Goal: Obtain resource: Download file/media

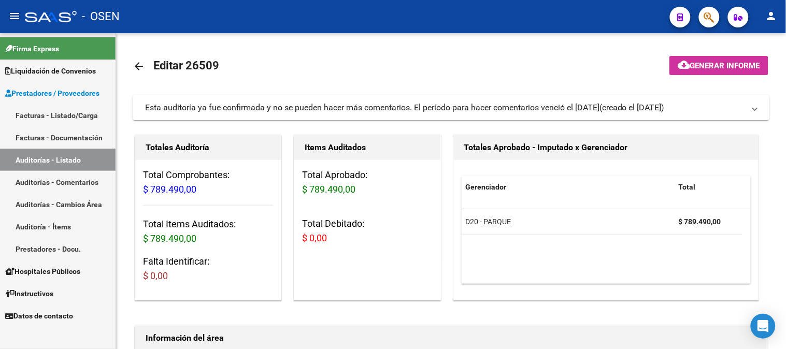
scroll to position [345, 0]
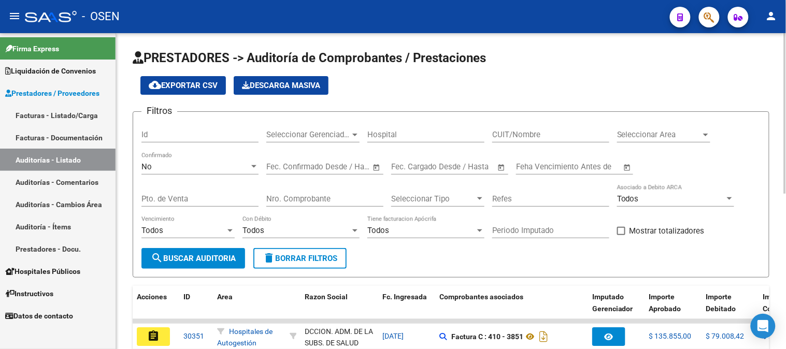
click at [189, 166] on div "No" at bounding box center [195, 166] width 108 height 9
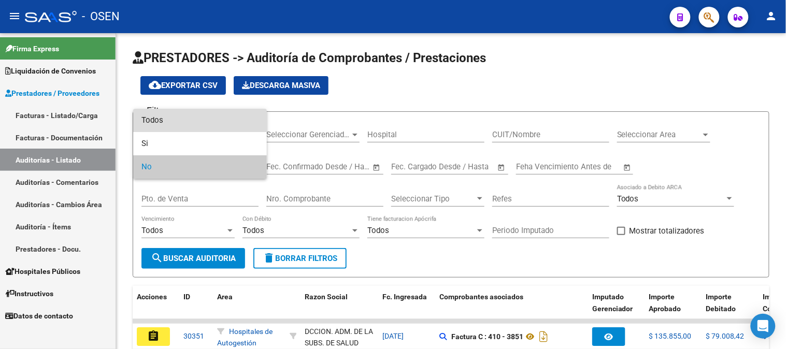
click at [187, 123] on span "Todos" at bounding box center [199, 120] width 117 height 23
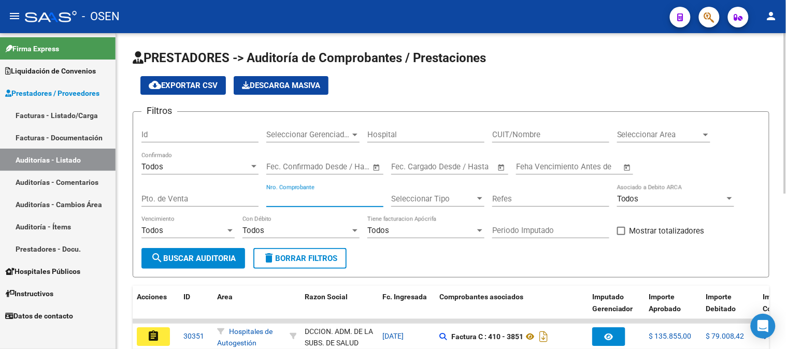
click at [279, 200] on input "Nro. Comprobante" at bounding box center [324, 198] width 117 height 9
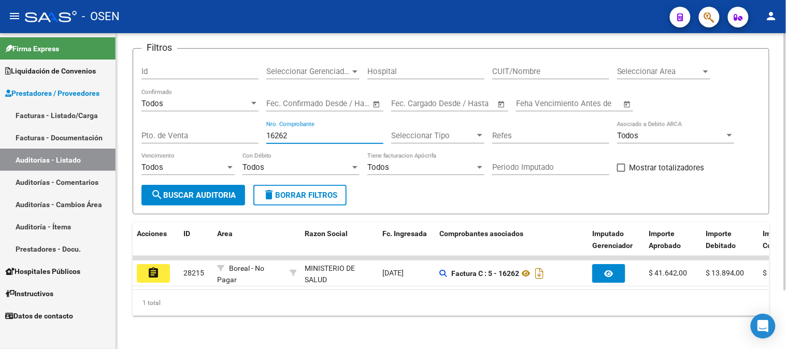
scroll to position [72, 0]
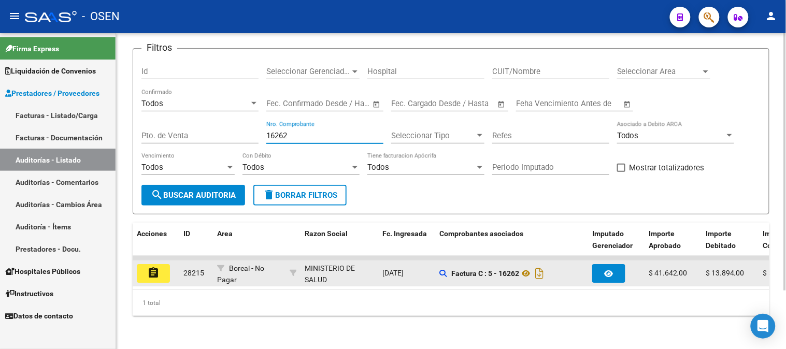
type input "16262"
click at [156, 267] on mat-icon "assignment" at bounding box center [153, 273] width 12 height 12
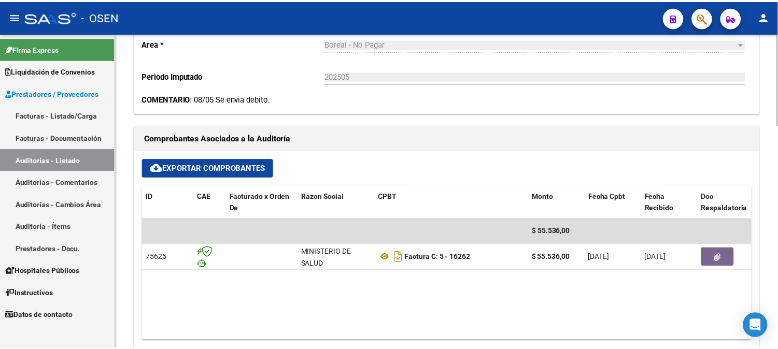
scroll to position [403, 0]
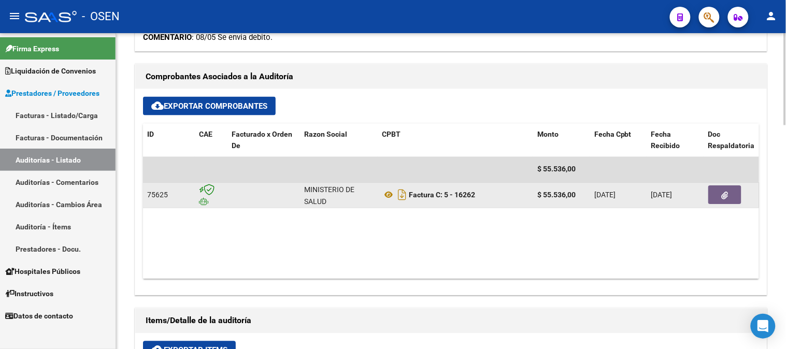
click at [721, 195] on button "button" at bounding box center [724, 195] width 33 height 19
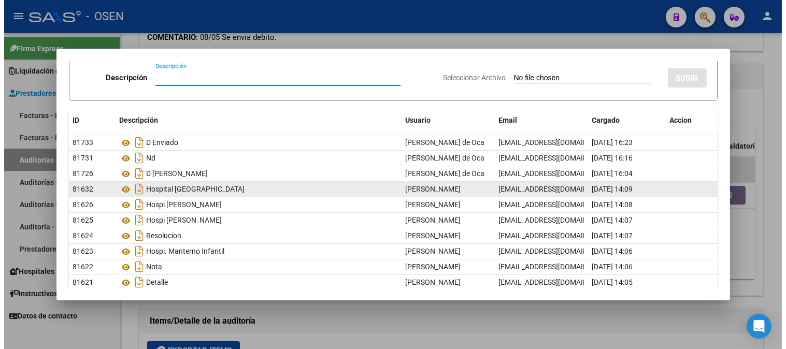
scroll to position [58, 0]
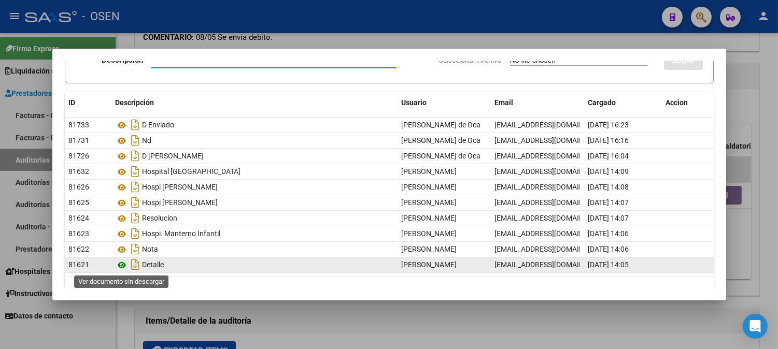
click at [122, 265] on icon at bounding box center [122, 265] width 13 height 12
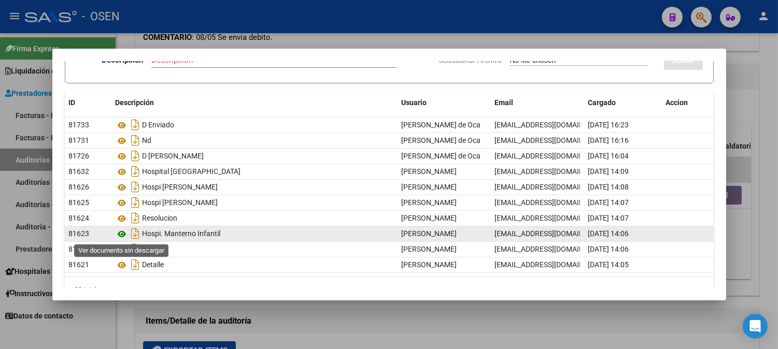
click at [123, 236] on icon at bounding box center [122, 234] width 13 height 12
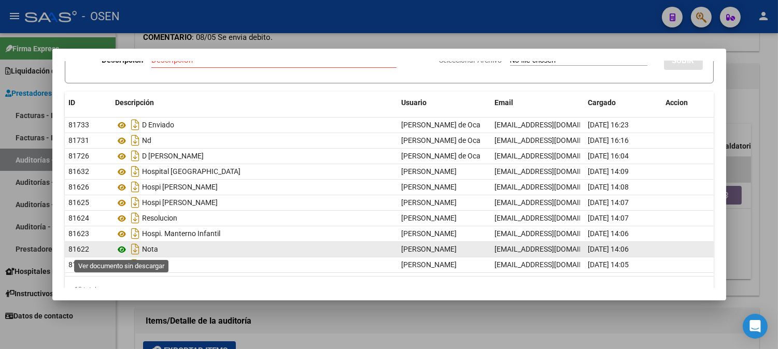
click at [122, 250] on icon at bounding box center [122, 250] width 13 height 12
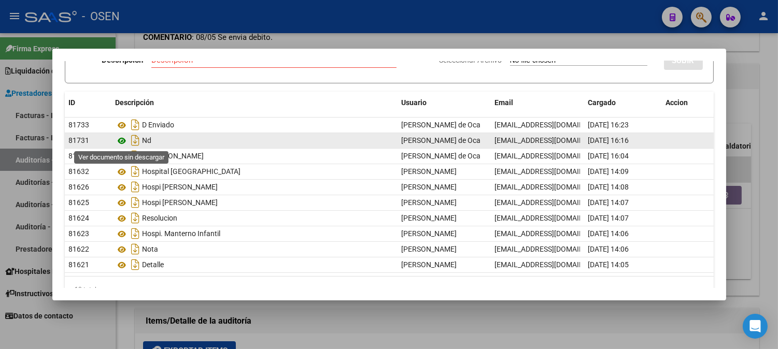
click at [125, 143] on icon at bounding box center [122, 141] width 13 height 12
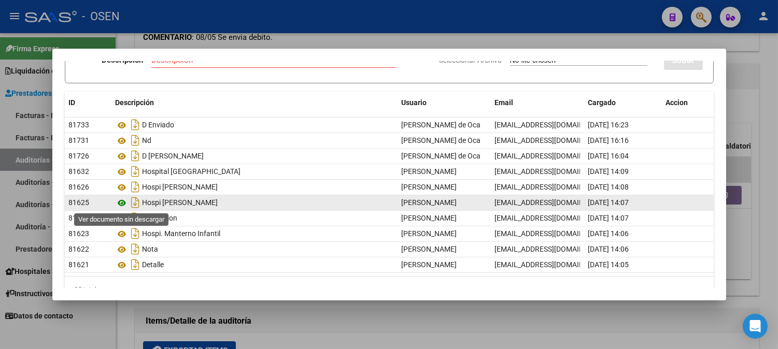
click at [121, 207] on icon at bounding box center [122, 203] width 13 height 12
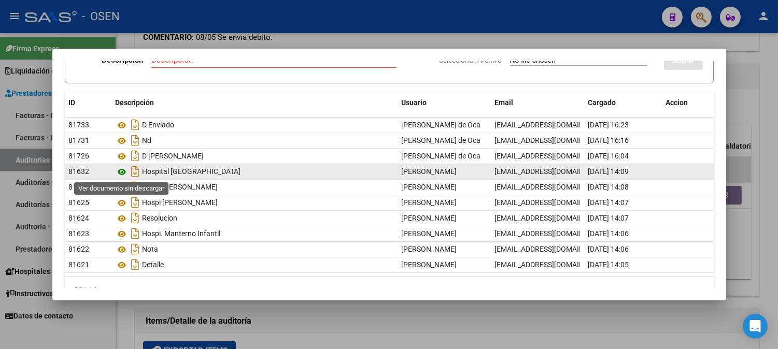
click at [121, 177] on icon at bounding box center [122, 172] width 13 height 12
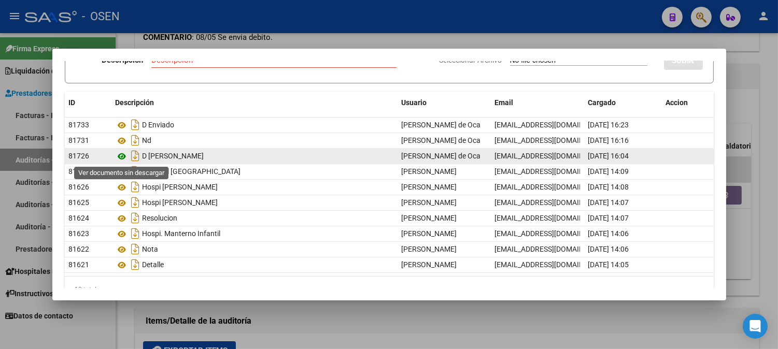
click at [121, 158] on icon at bounding box center [122, 156] width 13 height 12
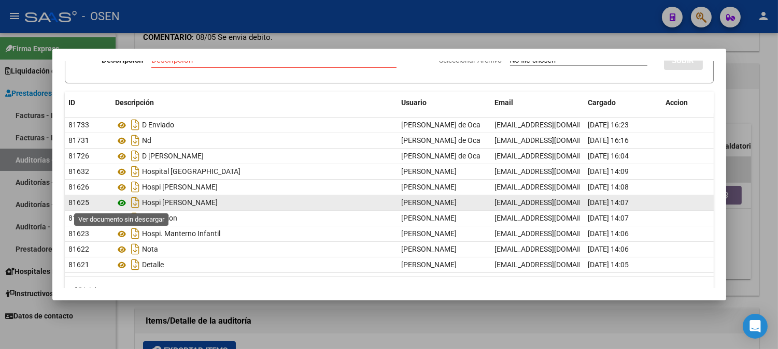
click at [127, 203] on icon at bounding box center [122, 203] width 13 height 12
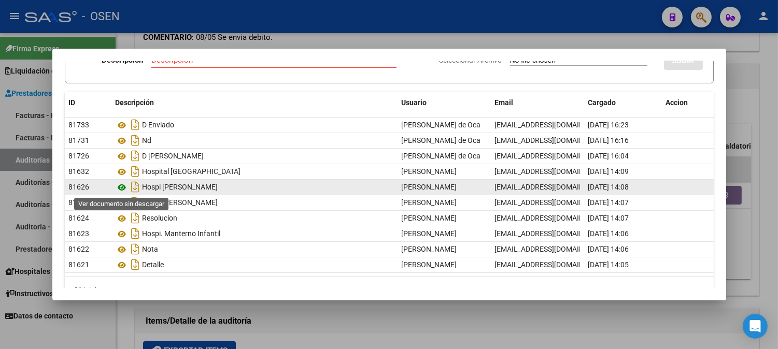
click at [122, 189] on icon at bounding box center [122, 187] width 13 height 12
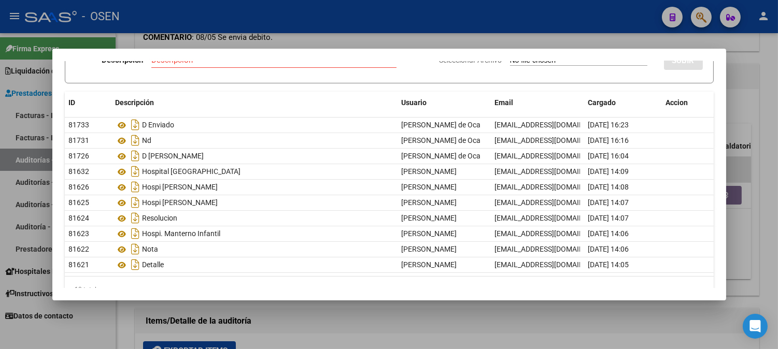
click at [7, 159] on div at bounding box center [389, 174] width 778 height 349
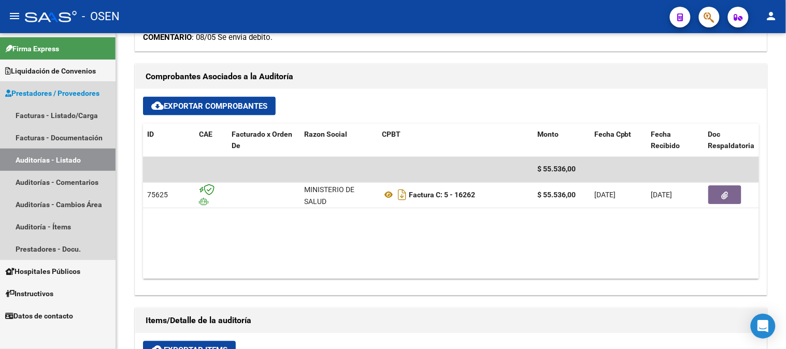
click at [78, 160] on link "Auditorías - Listado" at bounding box center [58, 160] width 116 height 22
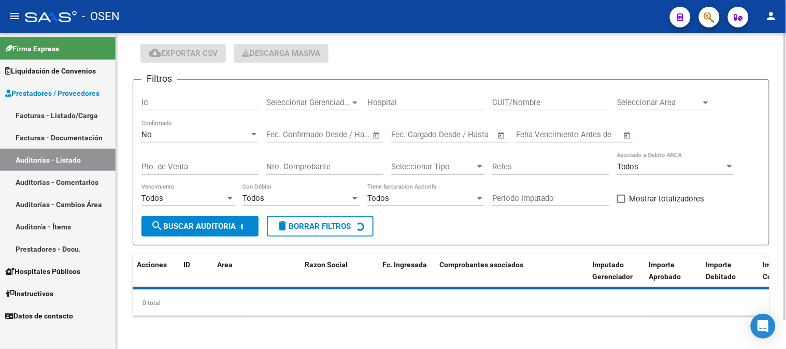
scroll to position [32, 0]
click at [194, 133] on div "No" at bounding box center [195, 134] width 108 height 9
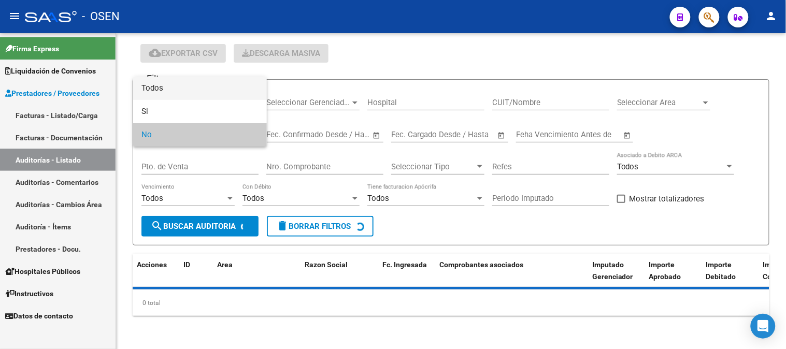
click at [192, 92] on span "Todos" at bounding box center [199, 88] width 117 height 23
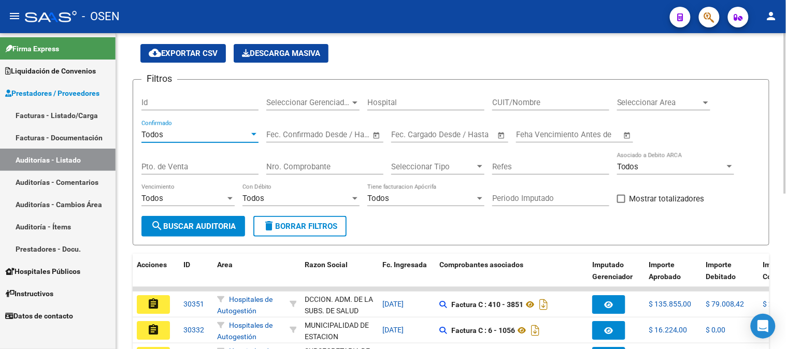
click at [277, 169] on input "Nro. Comprobante" at bounding box center [324, 166] width 117 height 9
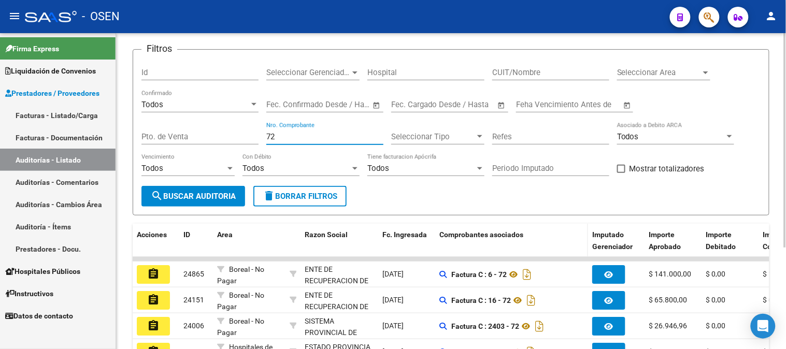
scroll to position [147, 0]
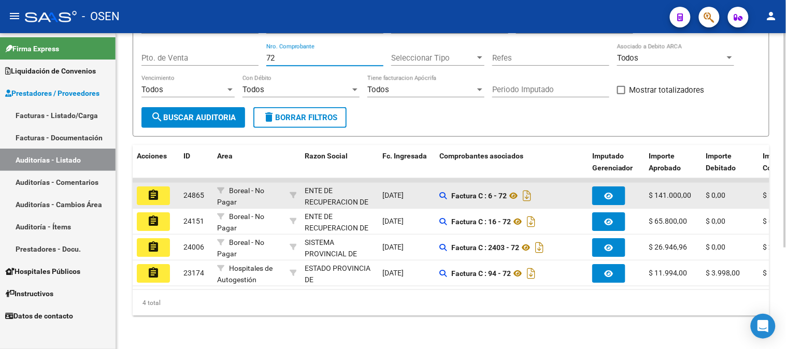
type input "72"
click at [150, 193] on mat-icon "assignment" at bounding box center [153, 195] width 12 height 12
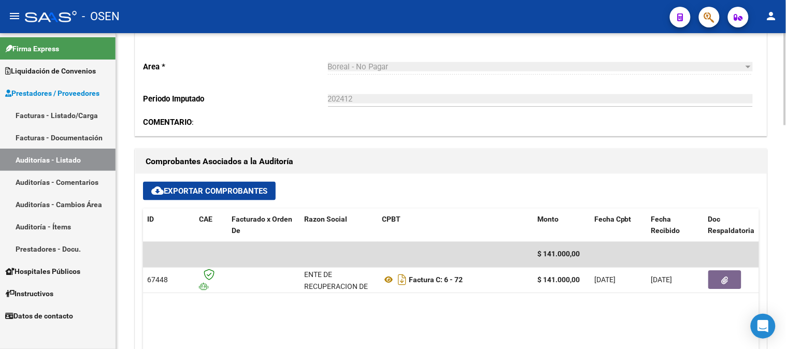
scroll to position [345, 0]
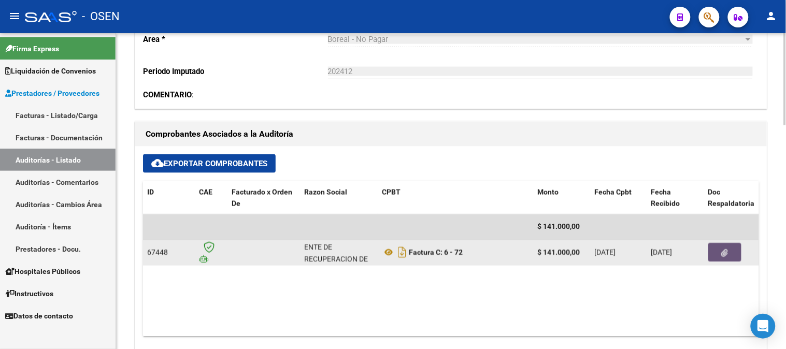
click at [718, 253] on button "button" at bounding box center [724, 253] width 33 height 19
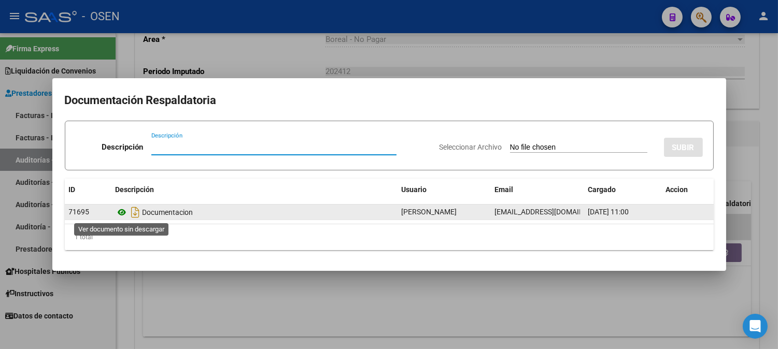
click at [122, 215] on icon at bounding box center [122, 212] width 13 height 12
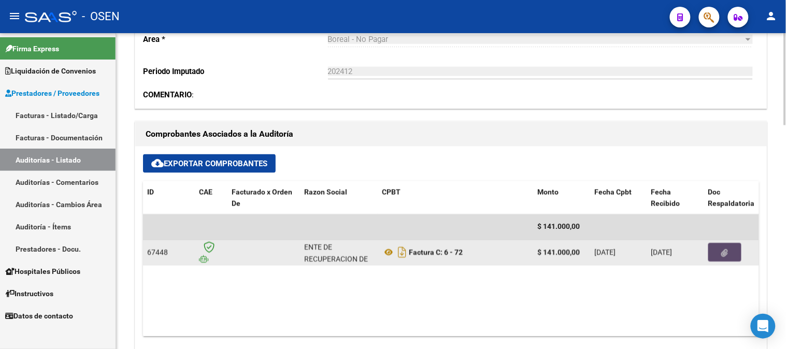
click at [726, 253] on icon "button" at bounding box center [725, 254] width 7 height 8
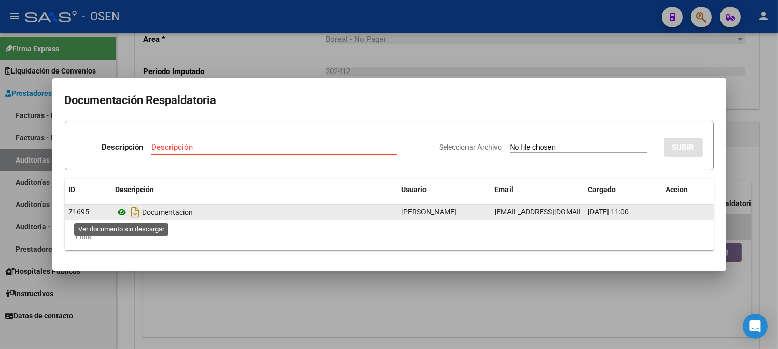
click at [120, 216] on icon at bounding box center [122, 212] width 13 height 12
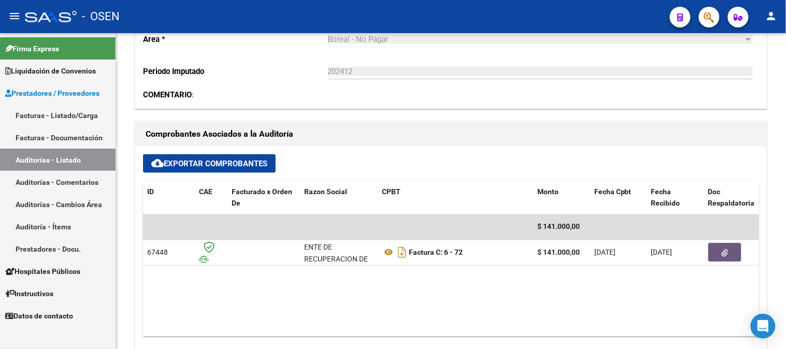
click at [79, 163] on link "Auditorías - Listado" at bounding box center [58, 160] width 116 height 22
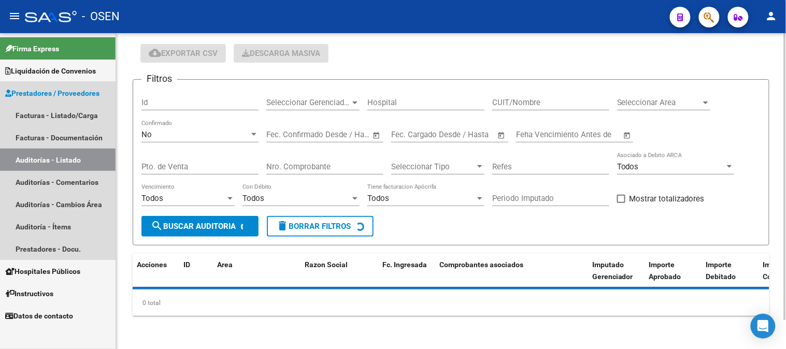
scroll to position [32, 0]
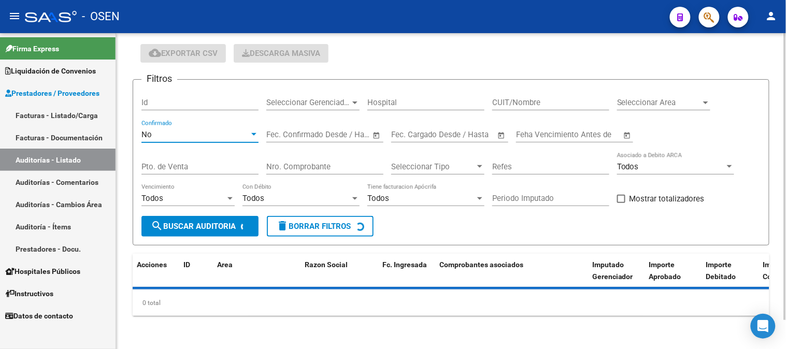
click at [186, 137] on div "No" at bounding box center [195, 134] width 108 height 9
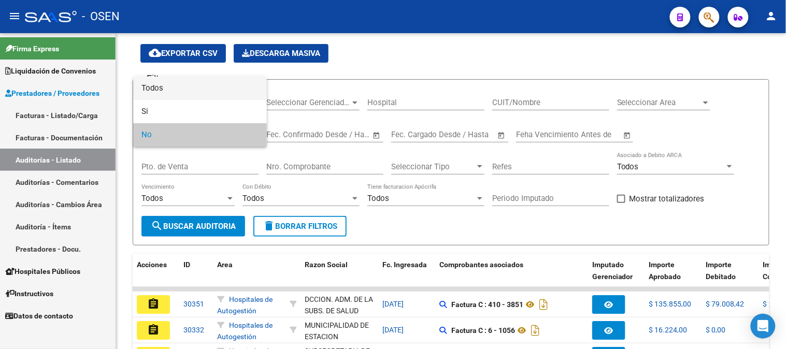
click at [195, 92] on span "Todos" at bounding box center [199, 88] width 117 height 23
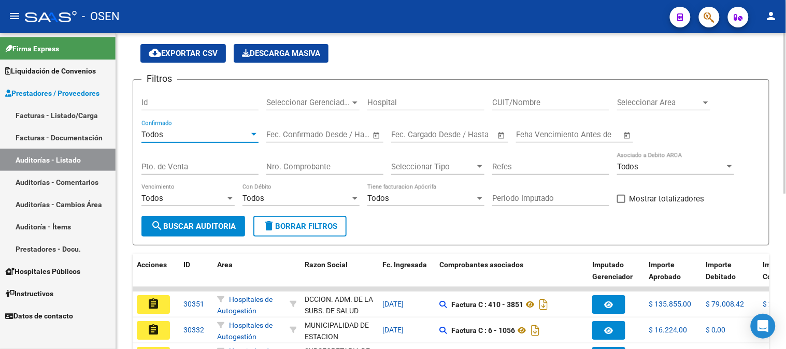
click at [302, 171] on input "Nro. Comprobante" at bounding box center [324, 166] width 117 height 9
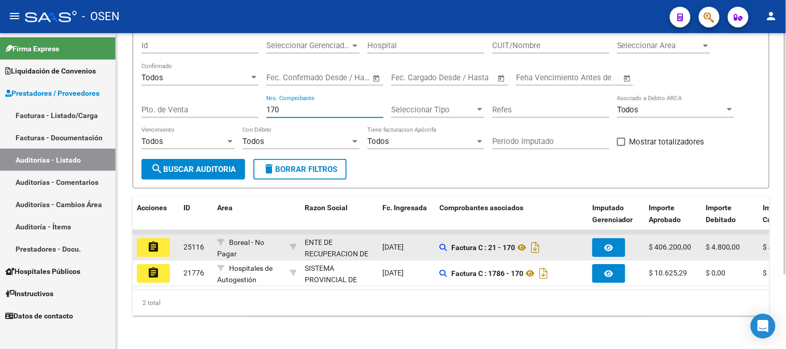
scroll to position [97, 0]
type input "170"
click at [154, 241] on mat-icon "assignment" at bounding box center [153, 247] width 12 height 12
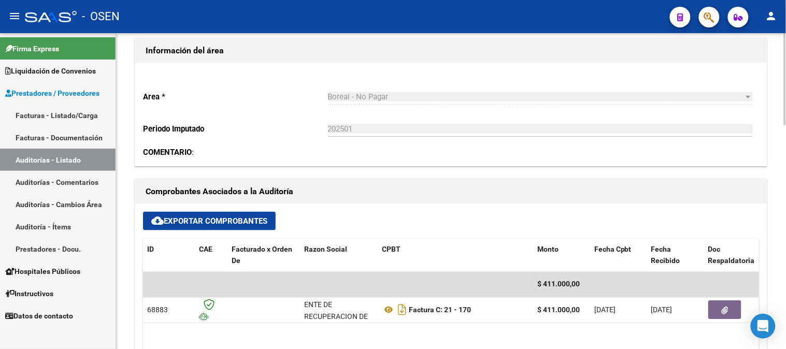
scroll to position [345, 0]
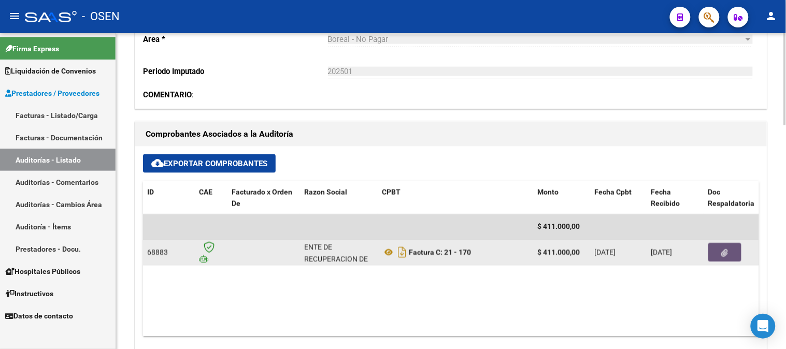
click at [730, 252] on button "button" at bounding box center [724, 253] width 33 height 19
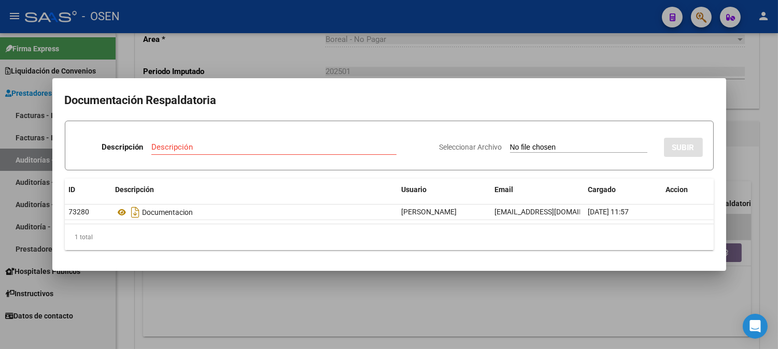
click at [426, 66] on div at bounding box center [389, 174] width 778 height 349
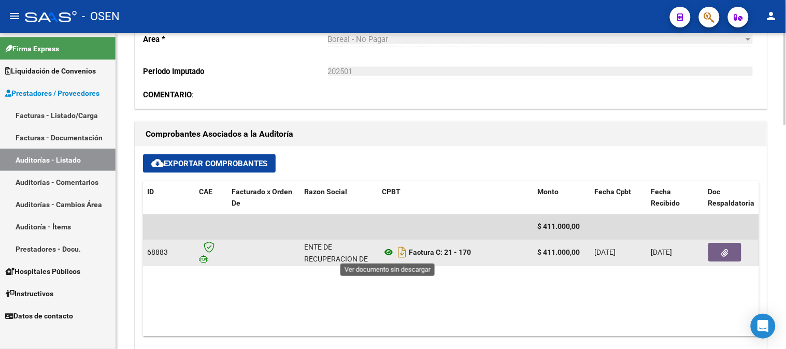
click at [384, 250] on icon at bounding box center [388, 253] width 13 height 12
click at [731, 254] on button "button" at bounding box center [724, 253] width 33 height 19
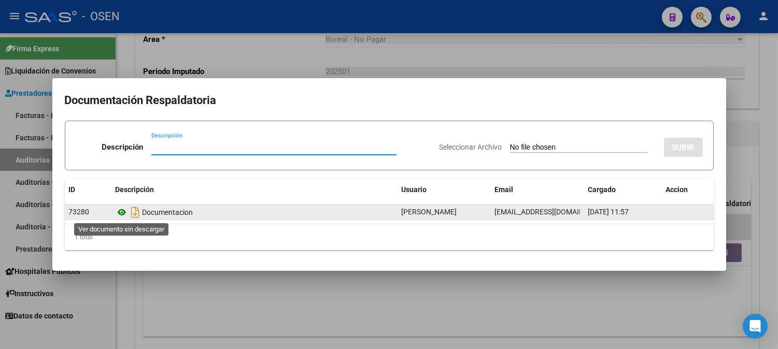
click at [126, 213] on icon at bounding box center [122, 212] width 13 height 12
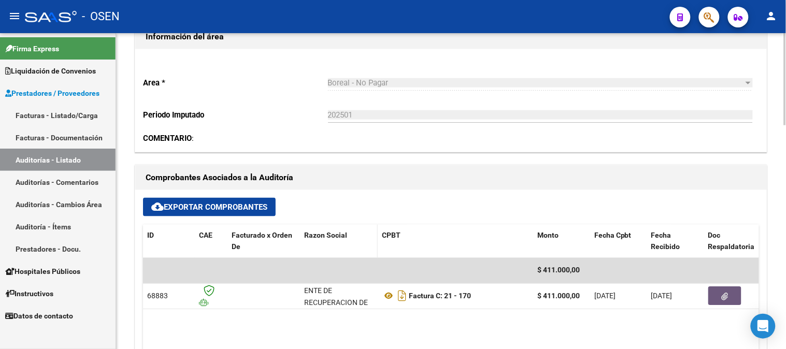
scroll to position [403, 0]
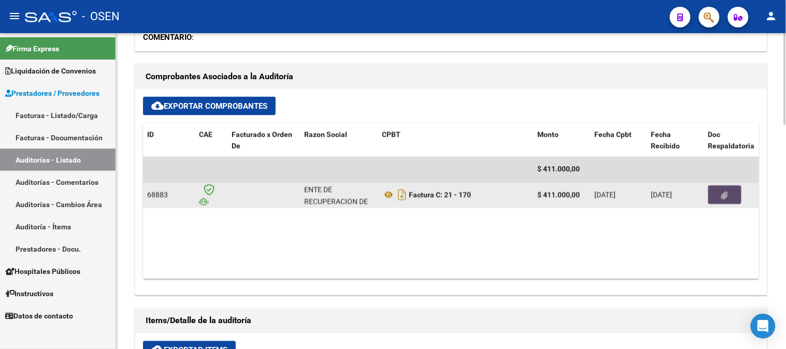
click at [722, 191] on span "button" at bounding box center [725, 195] width 7 height 9
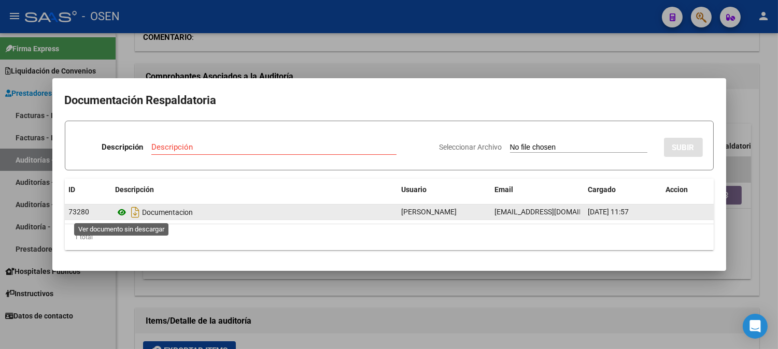
click at [123, 215] on icon at bounding box center [122, 212] width 13 height 12
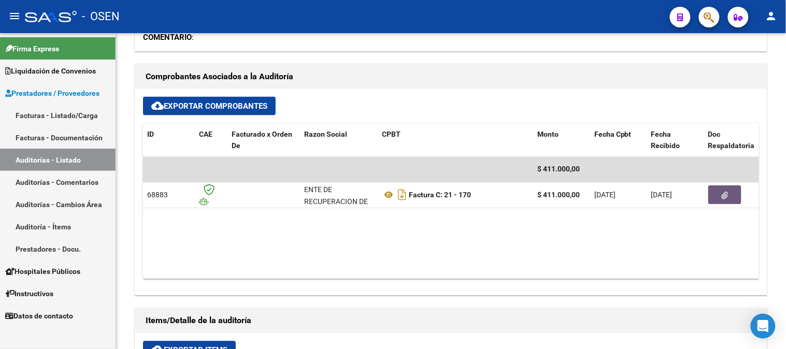
click at [56, 157] on link "Auditorías - Listado" at bounding box center [58, 160] width 116 height 22
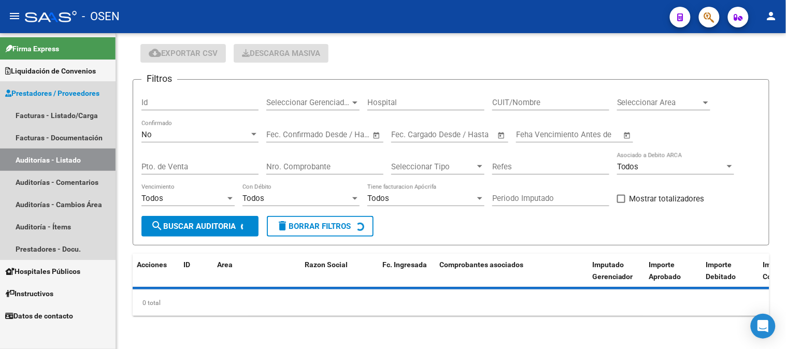
scroll to position [32, 0]
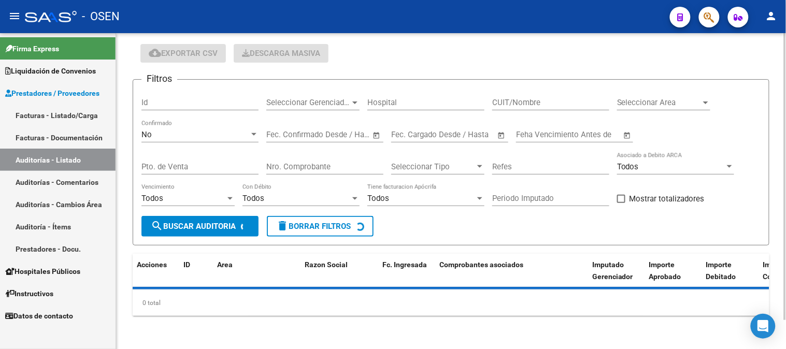
click at [152, 136] on div "No" at bounding box center [195, 134] width 108 height 9
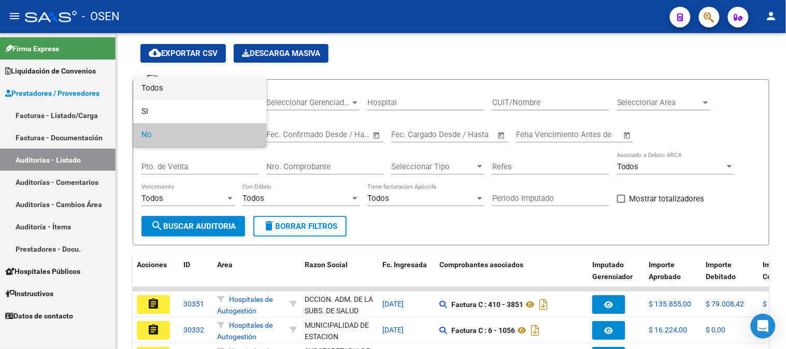
click at [181, 96] on span "Todos" at bounding box center [199, 88] width 117 height 23
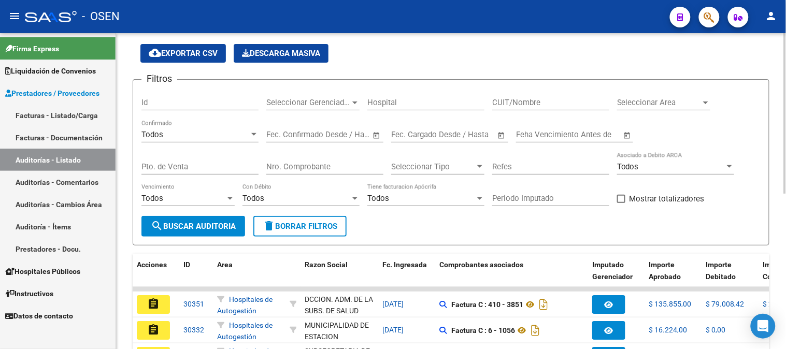
click at [270, 162] on div "Nro. Comprobante" at bounding box center [324, 163] width 117 height 22
click at [277, 166] on input "Nro. Comprobante" at bounding box center [324, 166] width 117 height 9
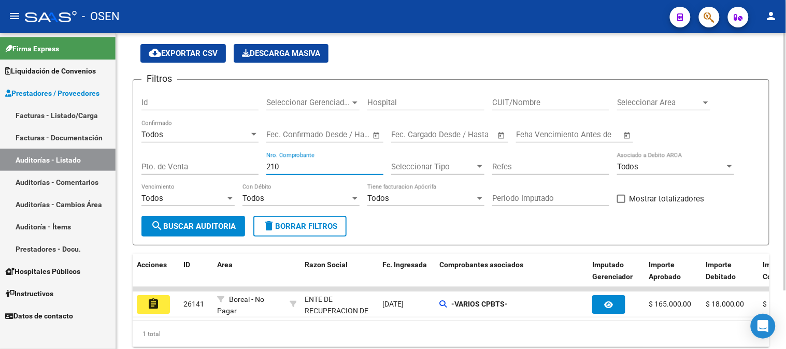
scroll to position [72, 0]
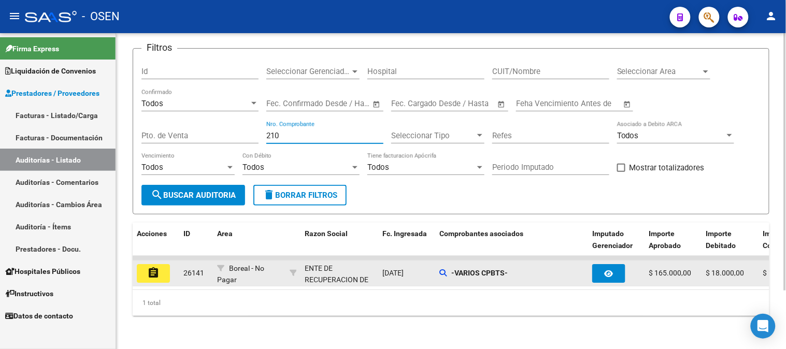
type input "210"
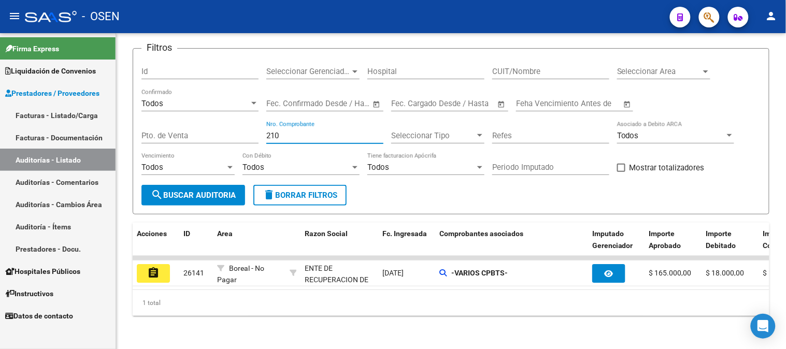
click at [163, 264] on button "assignment" at bounding box center [153, 273] width 33 height 19
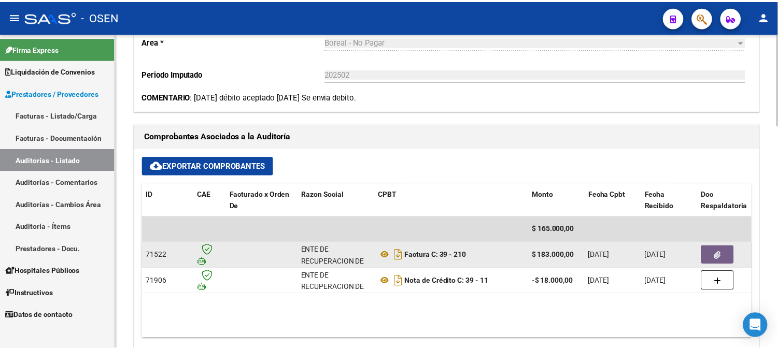
scroll to position [345, 0]
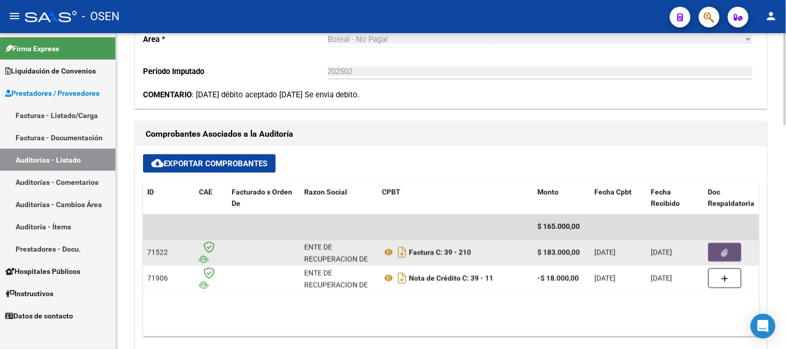
click at [726, 257] on icon "button" at bounding box center [725, 254] width 7 height 8
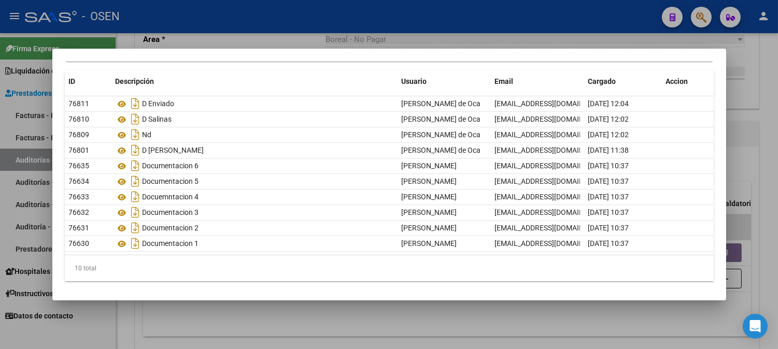
scroll to position [79, 0]
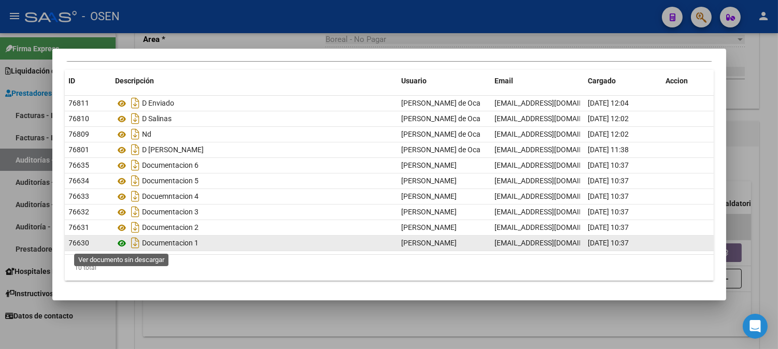
click at [122, 244] on icon at bounding box center [122, 243] width 13 height 12
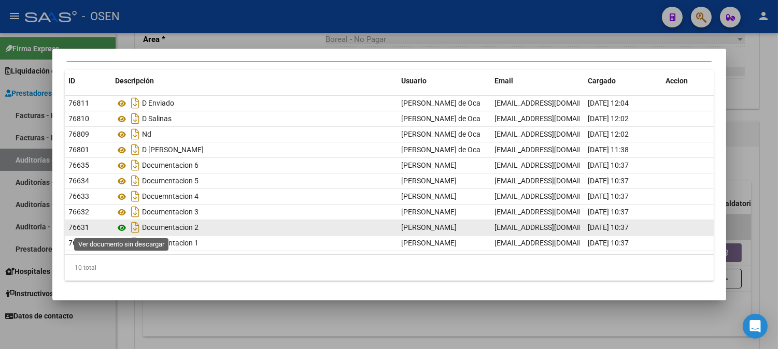
click at [125, 226] on icon at bounding box center [122, 228] width 13 height 12
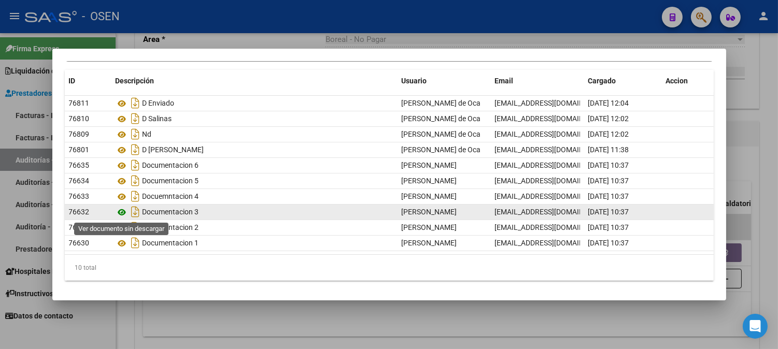
click at [122, 214] on icon at bounding box center [122, 212] width 13 height 12
